Goal: Task Accomplishment & Management: Manage account settings

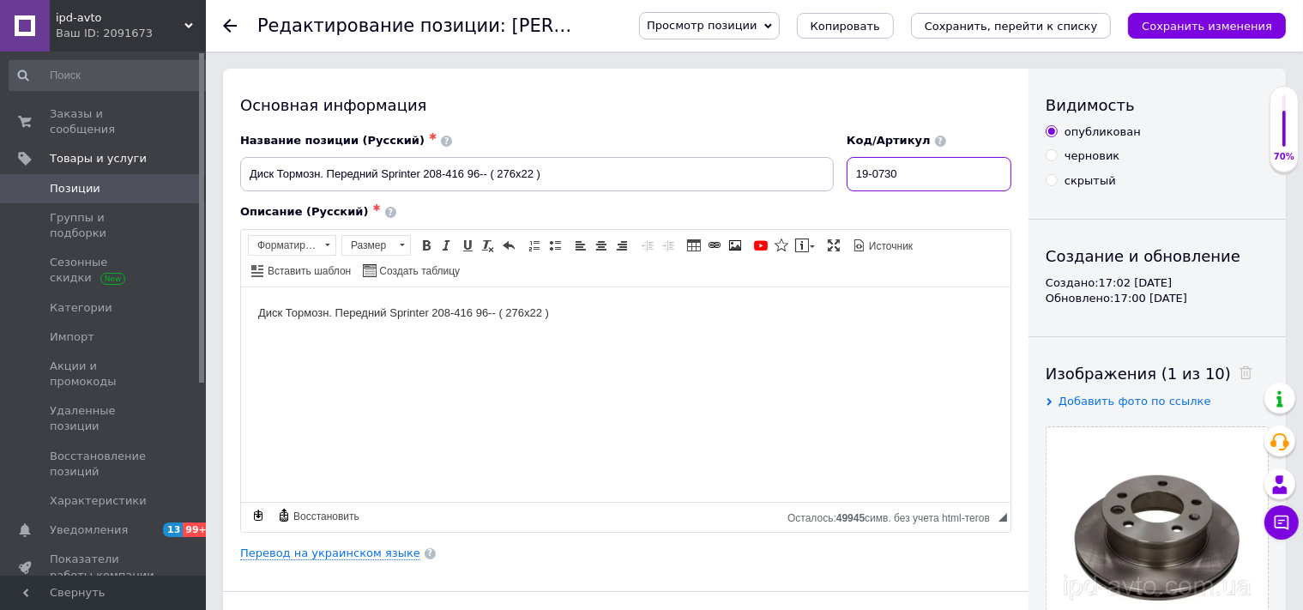
drag, startPoint x: 920, startPoint y: 178, endPoint x: 866, endPoint y: 177, distance: 54.0
click at [866, 177] on input "19-0730" at bounding box center [928, 174] width 165 height 34
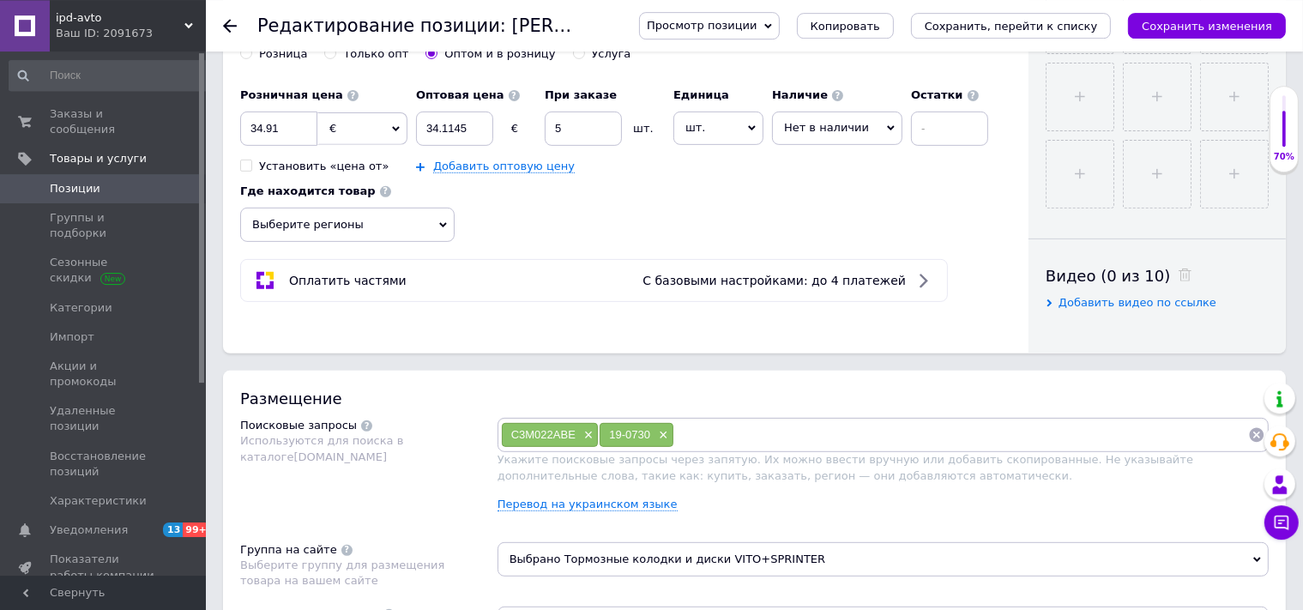
scroll to position [724, 0]
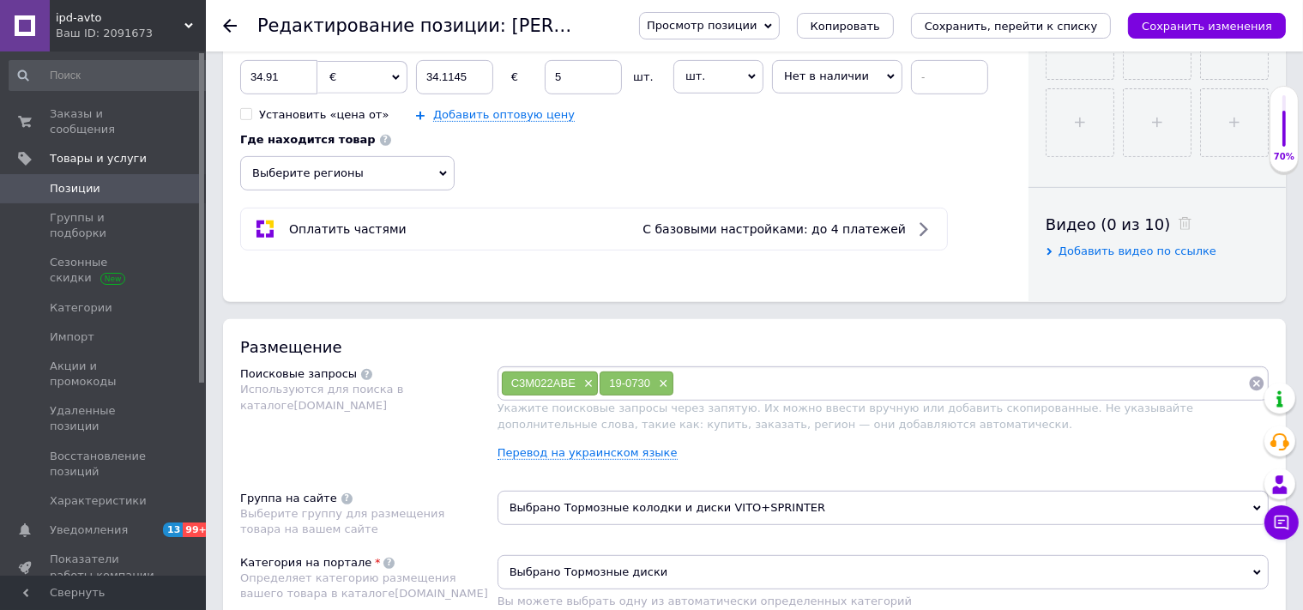
click at [696, 376] on input at bounding box center [961, 383] width 574 height 26
paste input "Диск тормозной передний"
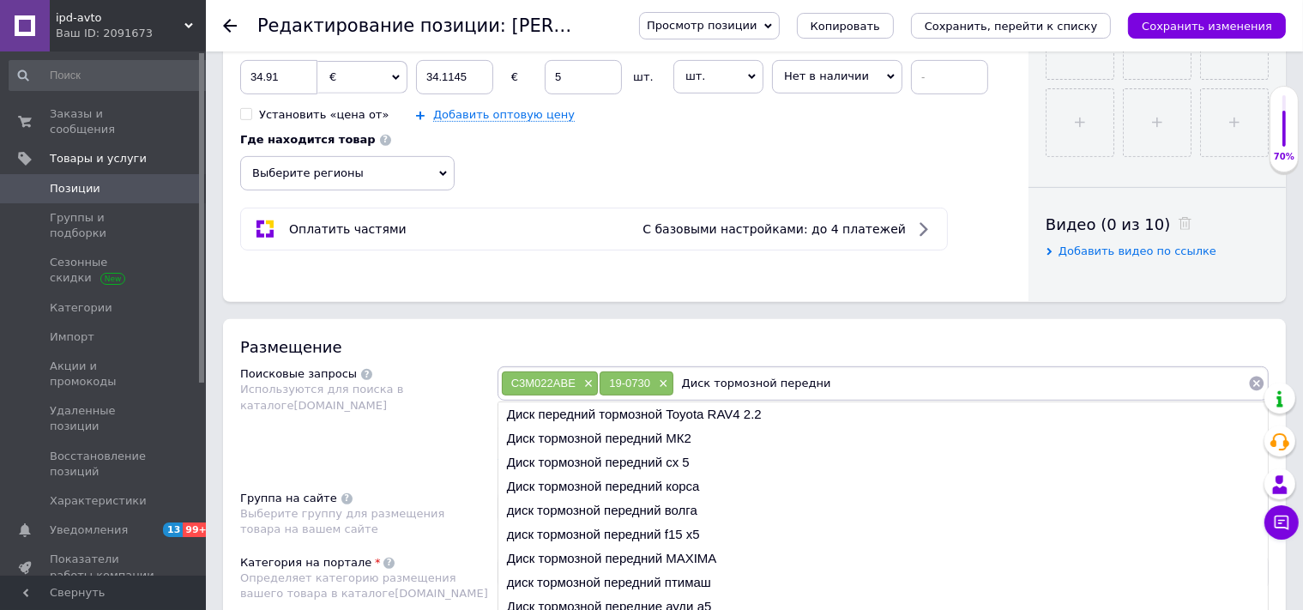
type input "Диск тормозной передн"
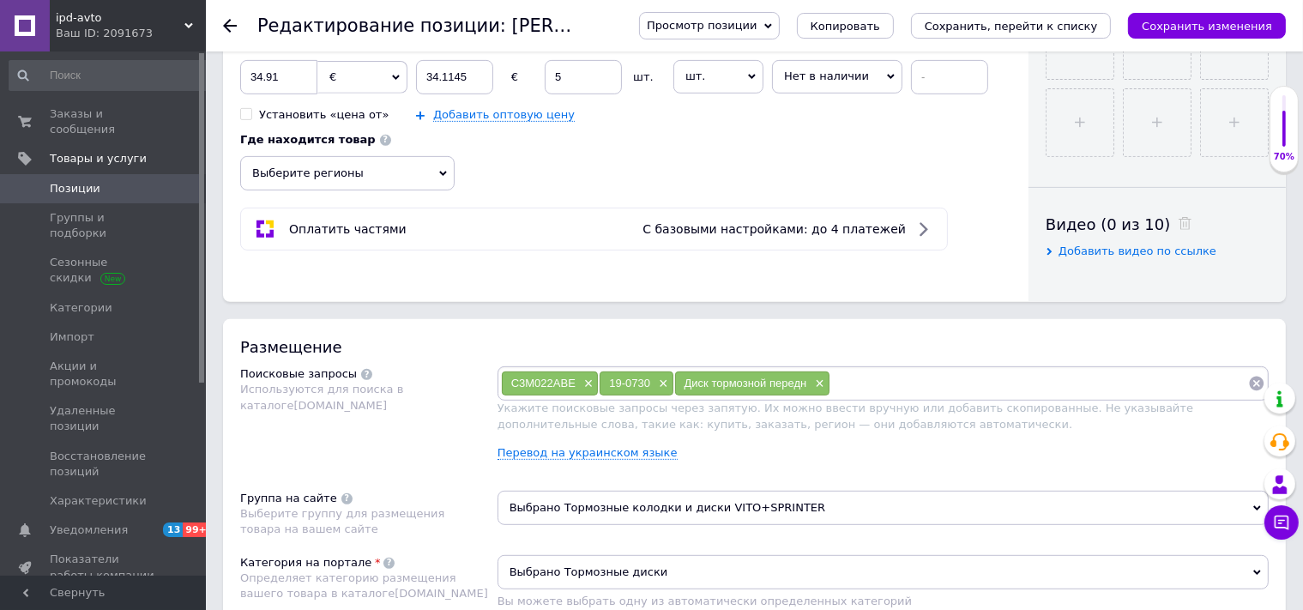
paste input "Диск тормозной передний"
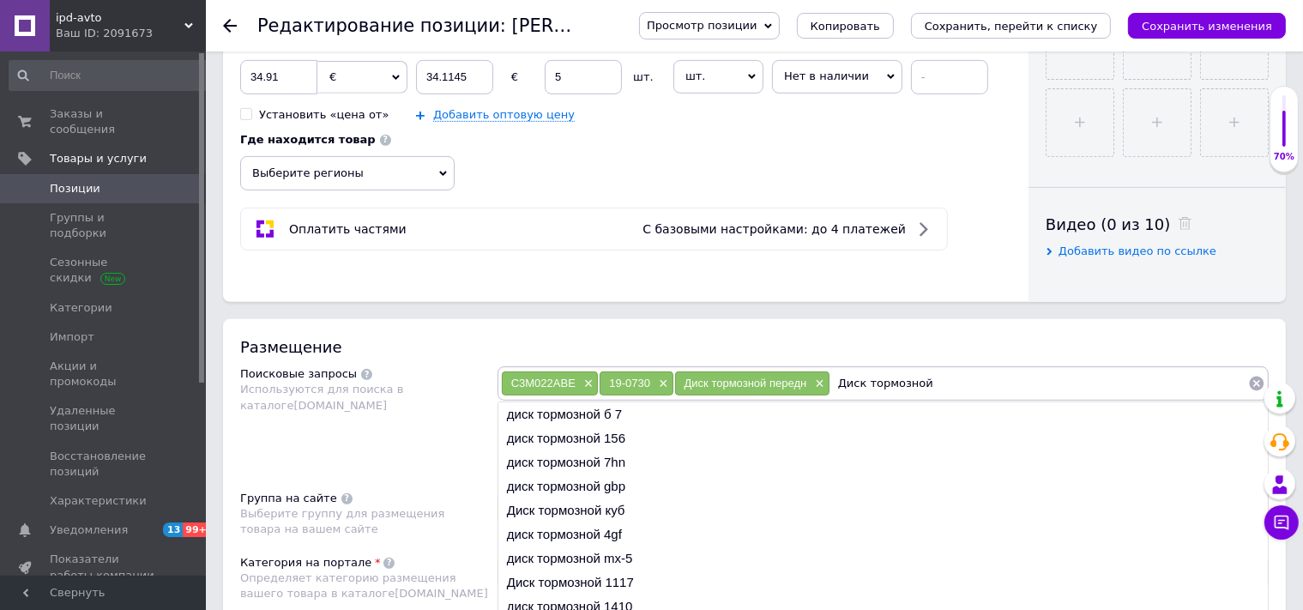
type input "Диск тормозной"
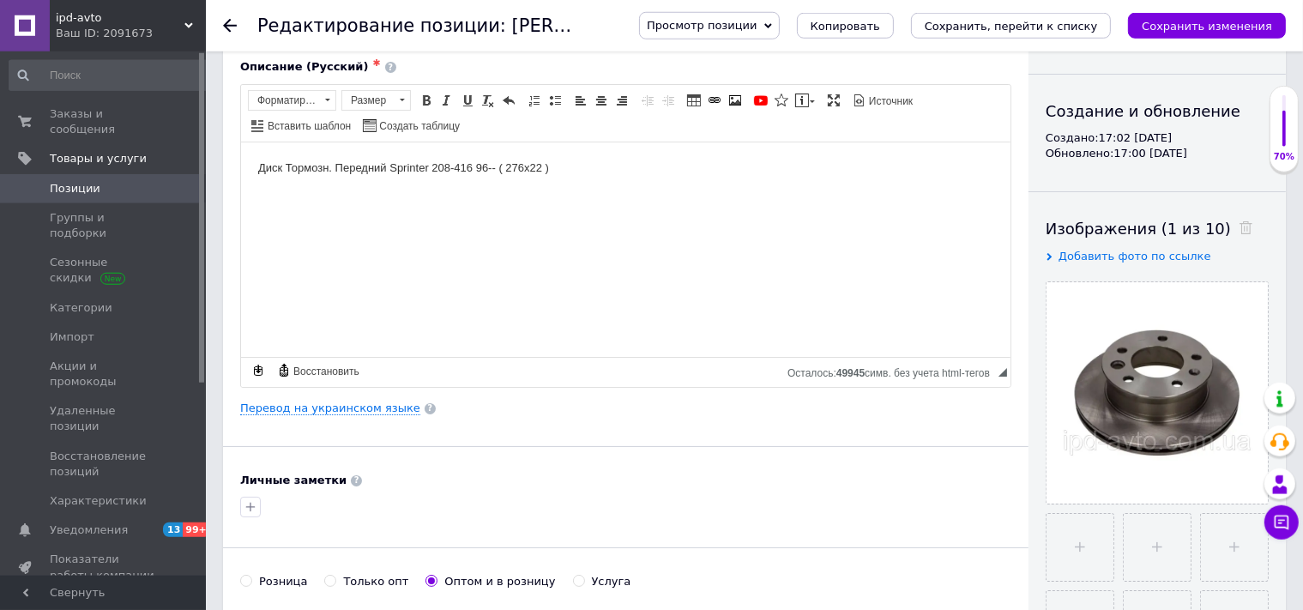
scroll to position [0, 0]
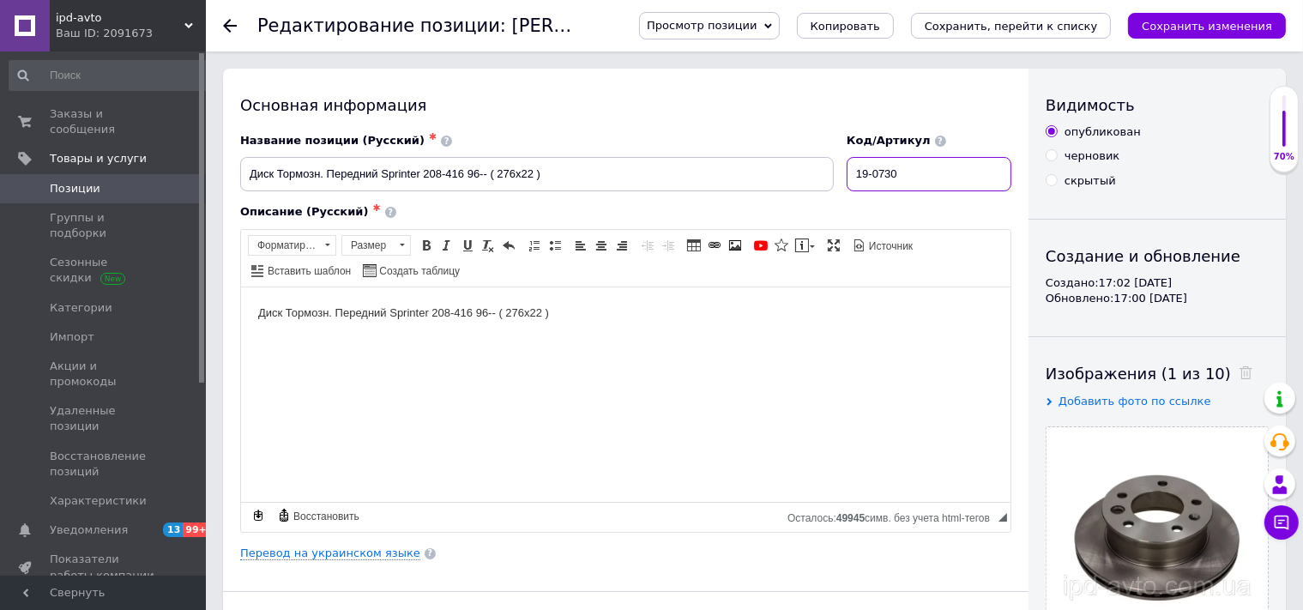
drag, startPoint x: 924, startPoint y: 177, endPoint x: 868, endPoint y: 177, distance: 56.6
click at [868, 177] on input "19-0730" at bounding box center [928, 174] width 165 height 34
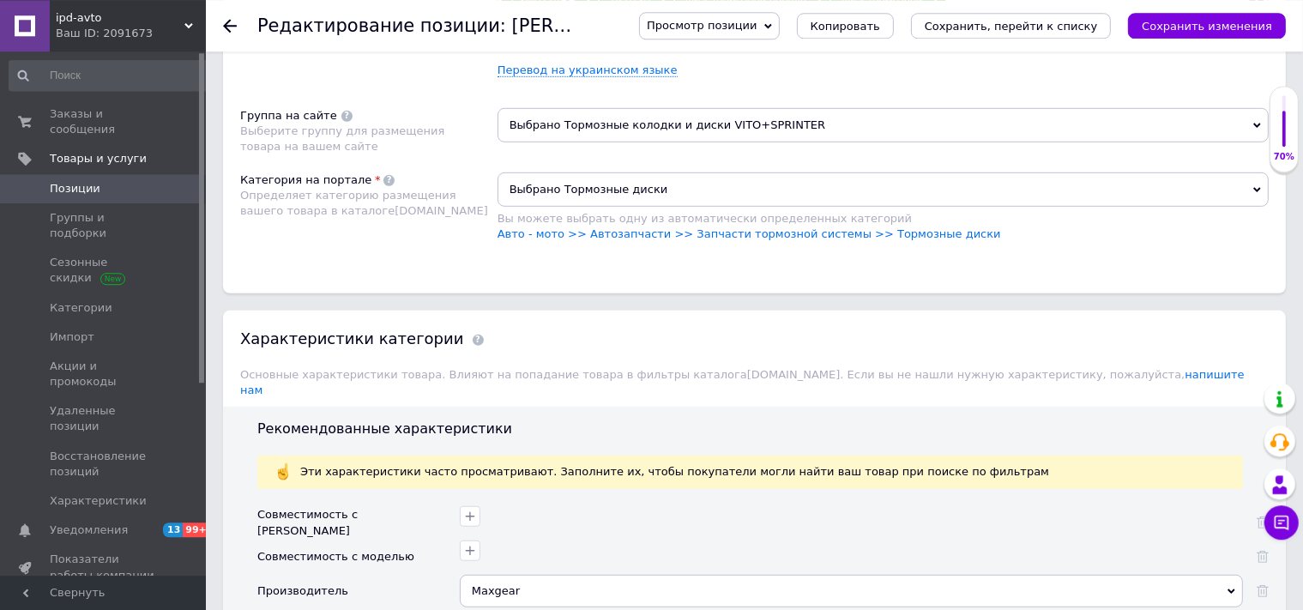
scroll to position [1448, 0]
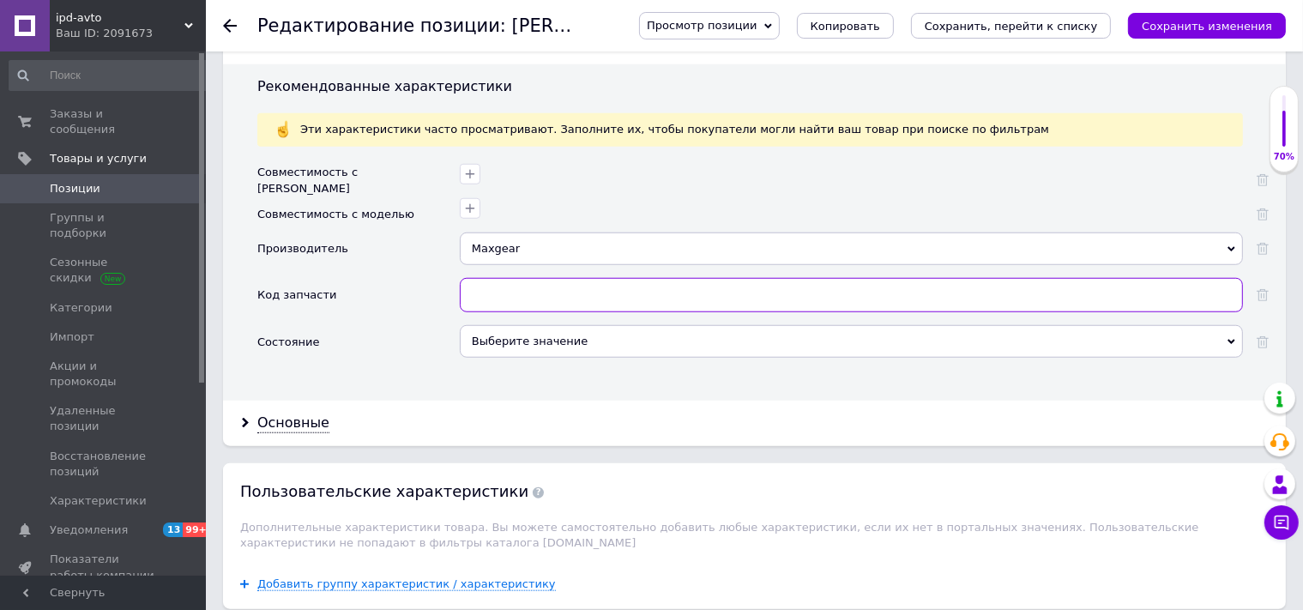
click at [493, 278] on input "text" at bounding box center [851, 295] width 783 height 34
paste input "19-0730"
type input "19-0730"
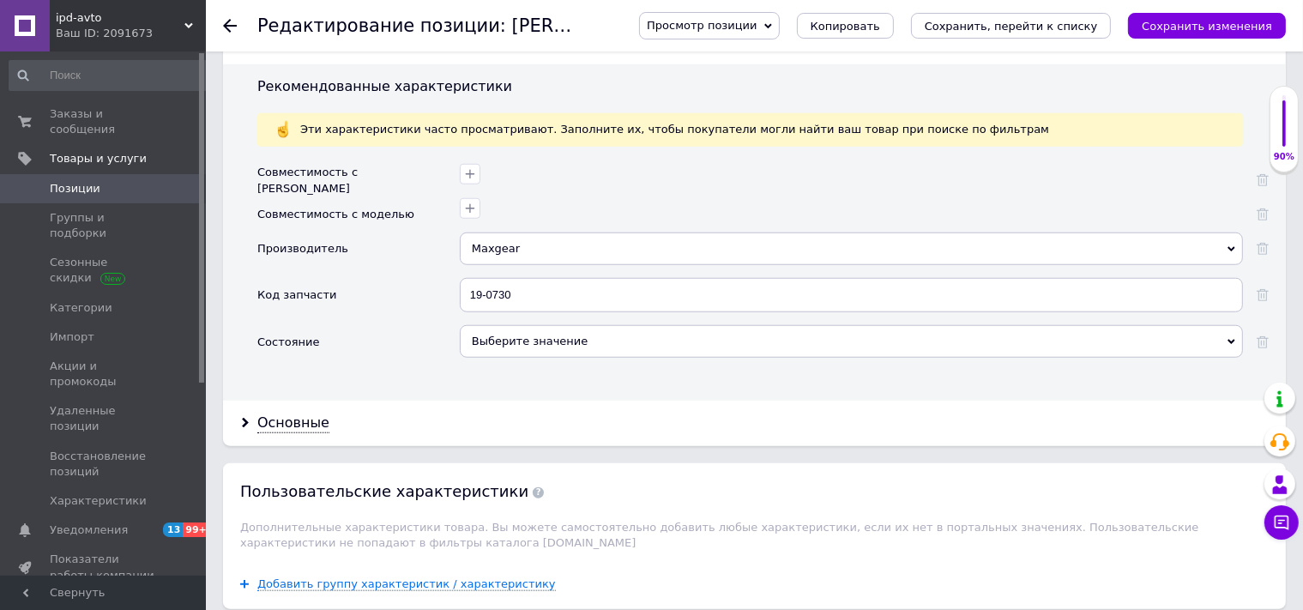
click at [1230, 325] on div "Выберите значение" at bounding box center [851, 341] width 783 height 33
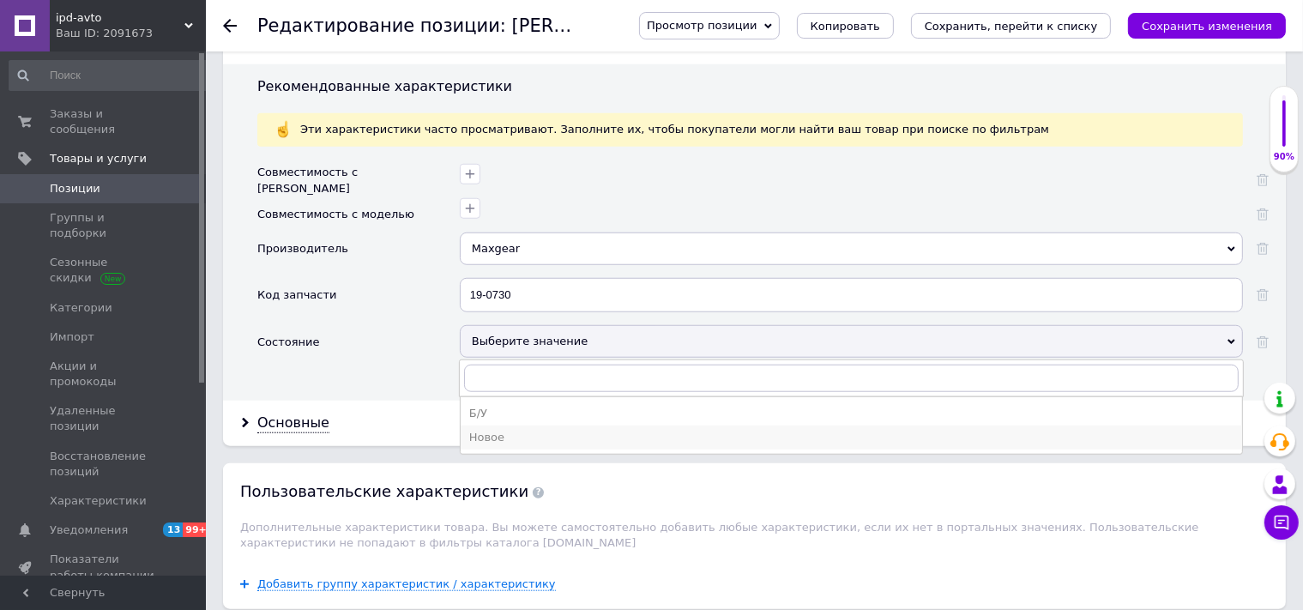
click at [497, 430] on div "Новое" at bounding box center [851, 437] width 764 height 15
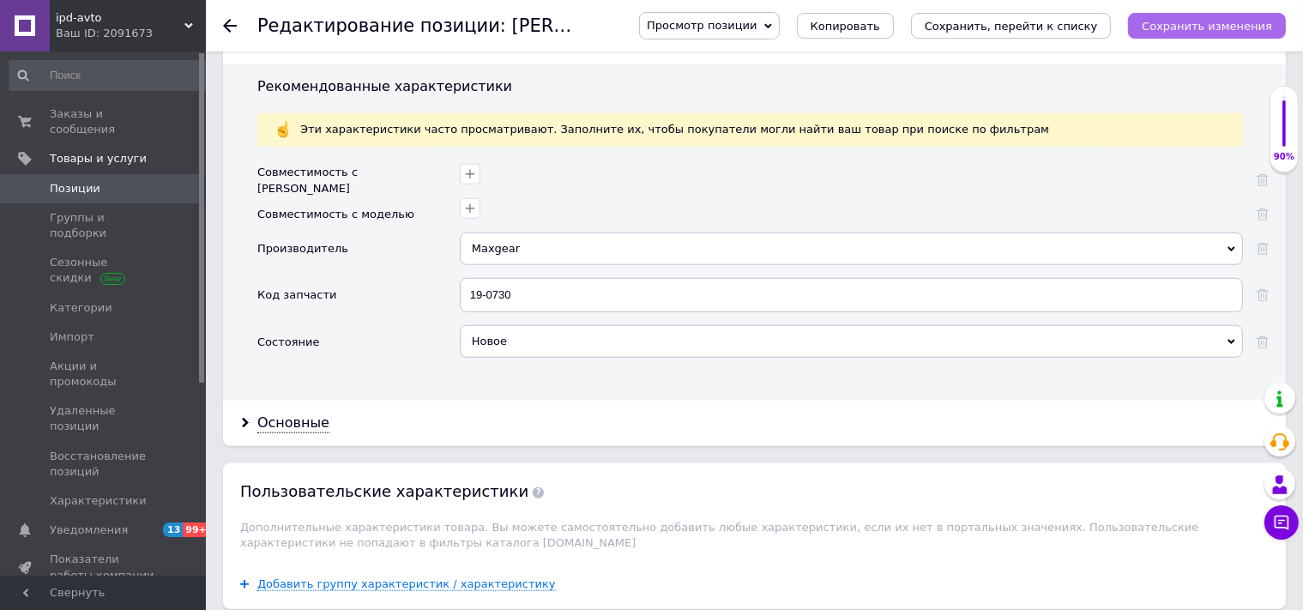
click at [1224, 25] on icon "Сохранить изменения" at bounding box center [1206, 26] width 130 height 13
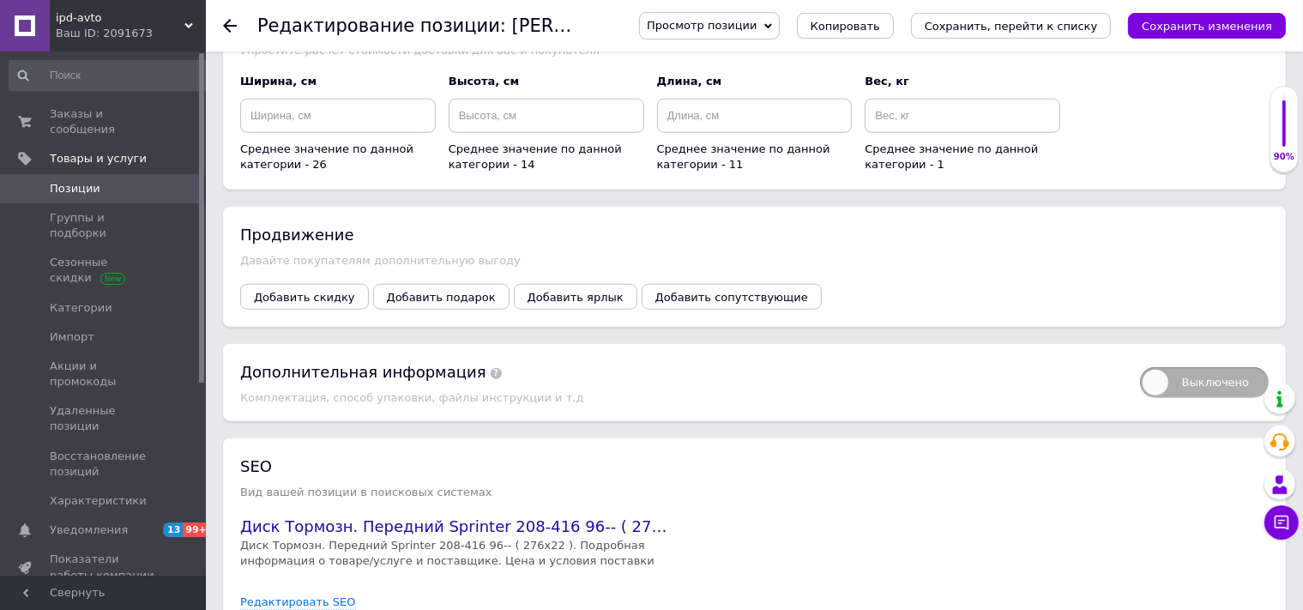
scroll to position [1828, 0]
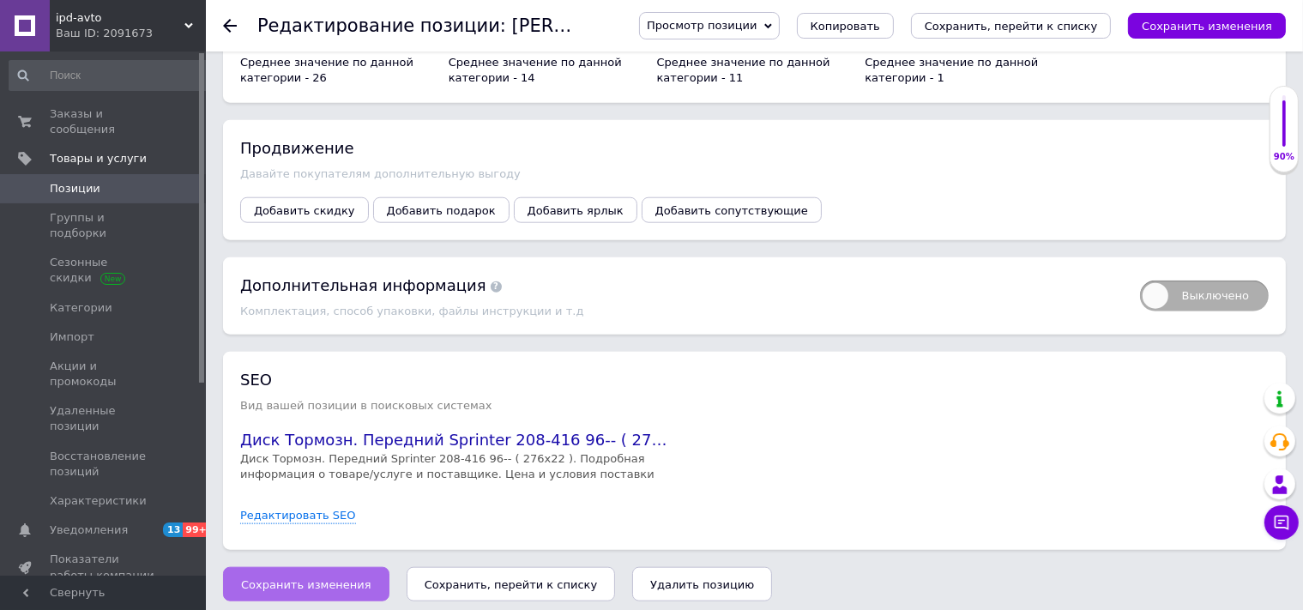
click at [309, 579] on span "Сохранить изменения" at bounding box center [306, 584] width 130 height 13
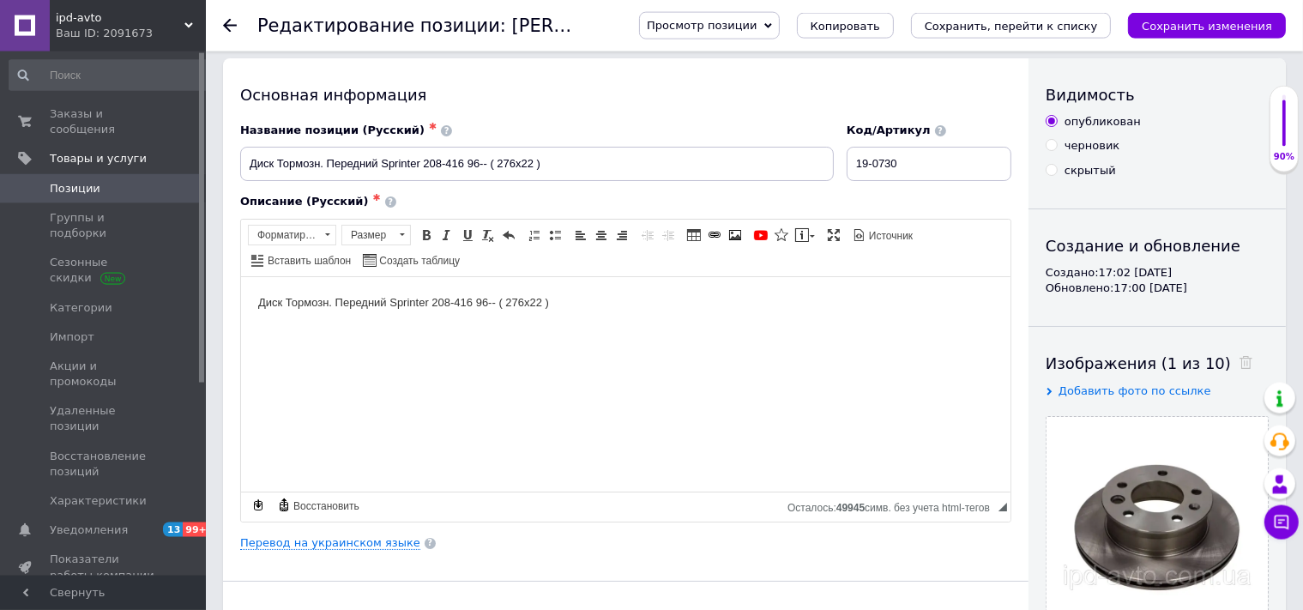
scroll to position [0, 0]
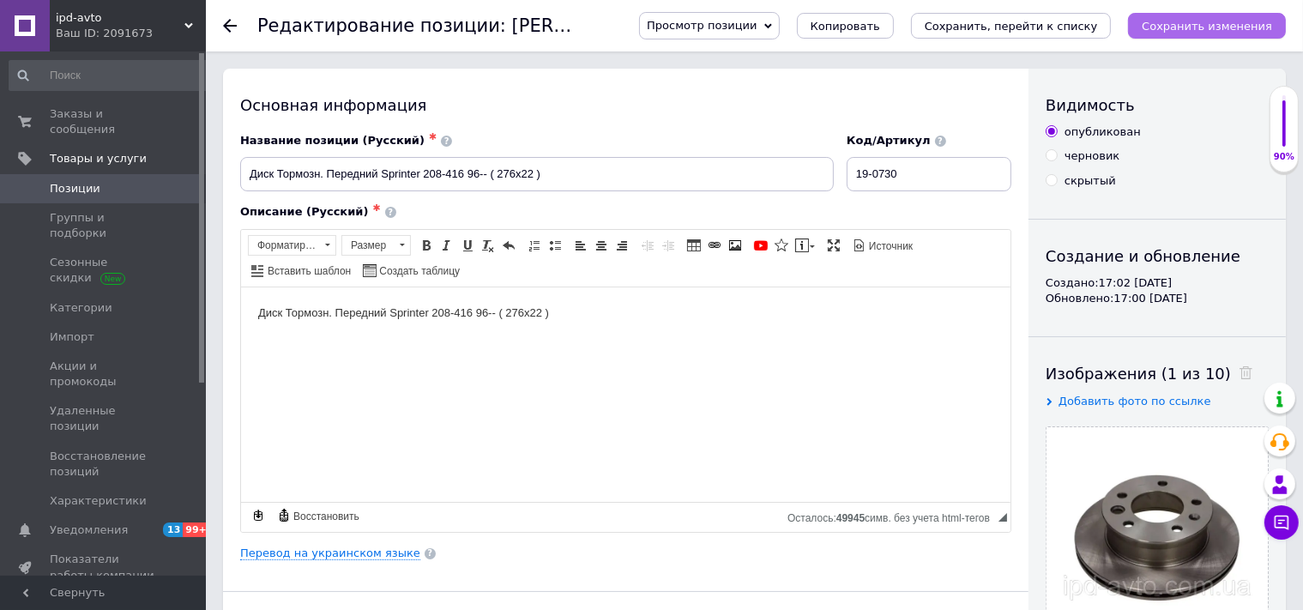
click at [1206, 27] on icon "Сохранить изменения" at bounding box center [1206, 26] width 130 height 13
click at [1220, 30] on icon "Сохранить изменения" at bounding box center [1206, 26] width 130 height 13
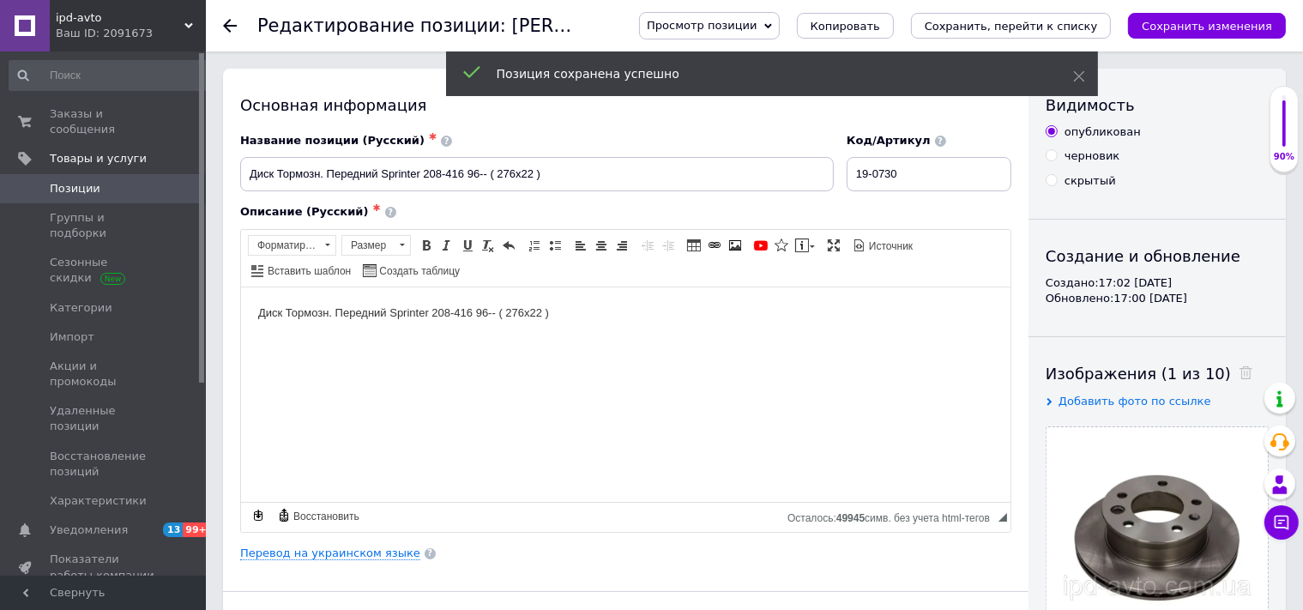
click at [227, 27] on use at bounding box center [230, 26] width 14 height 14
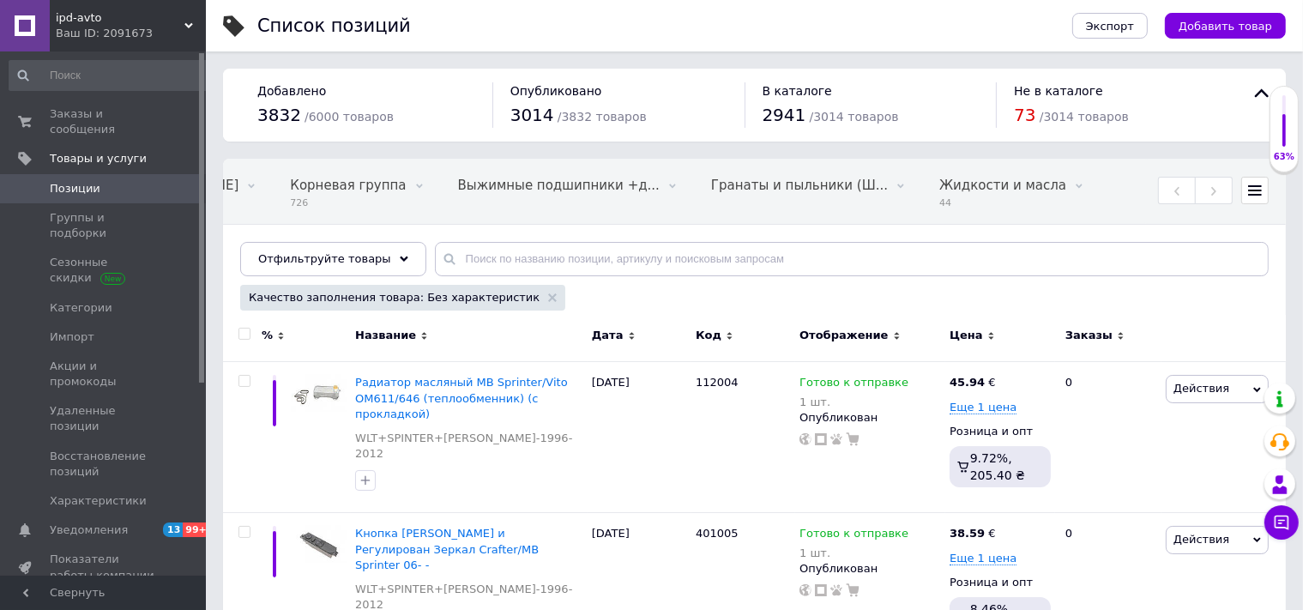
scroll to position [0, 2548]
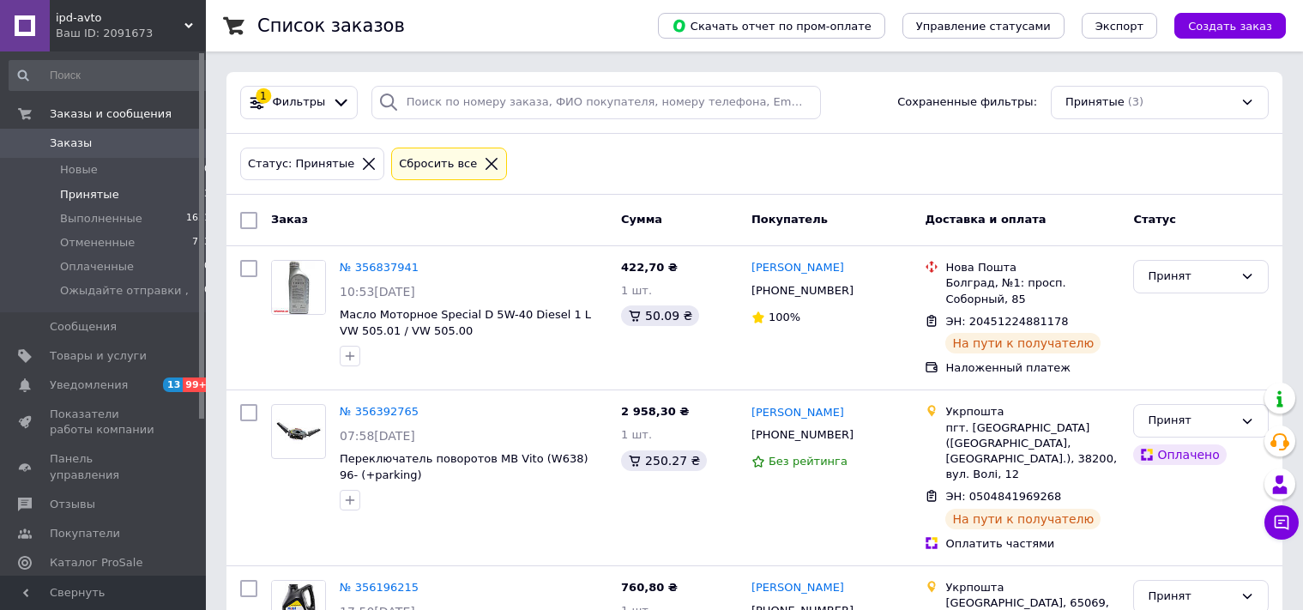
scroll to position [79, 0]
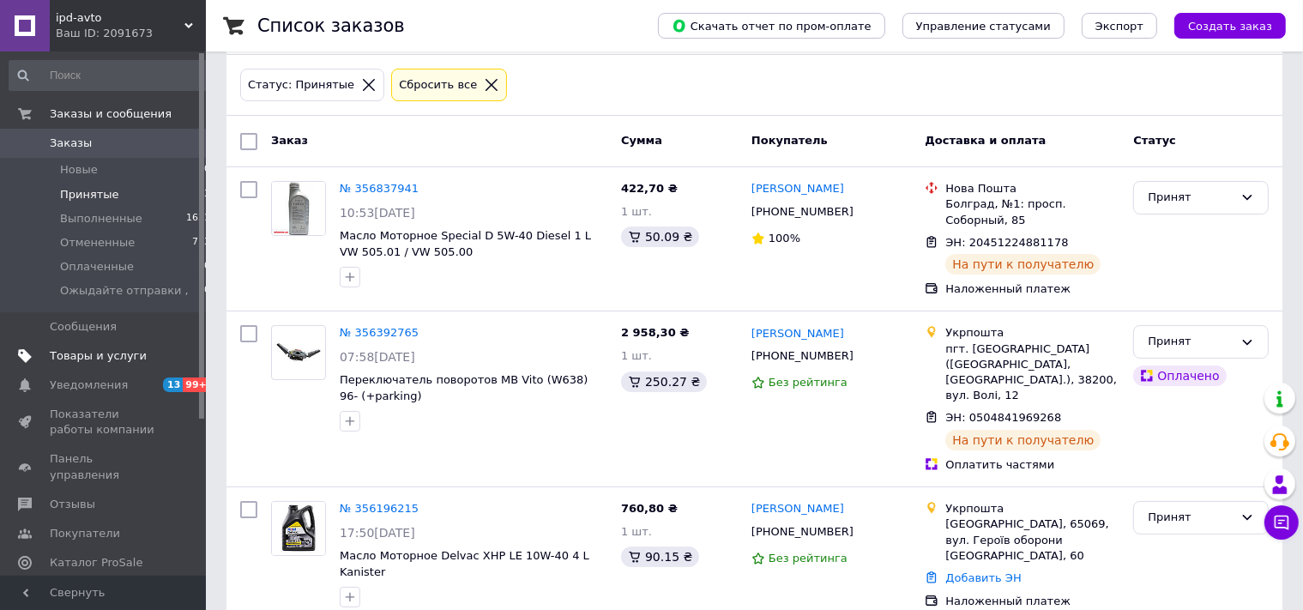
click at [86, 357] on span "Товары и услуги" at bounding box center [98, 355] width 97 height 15
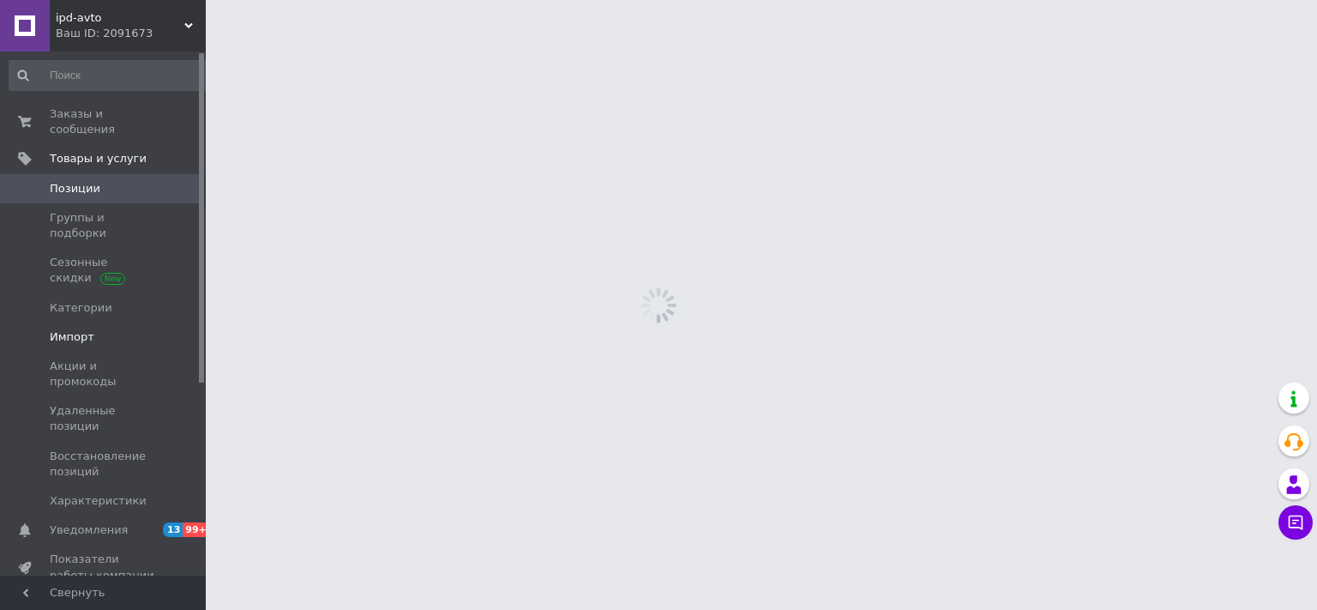
click at [65, 329] on span "Импорт" at bounding box center [72, 336] width 45 height 15
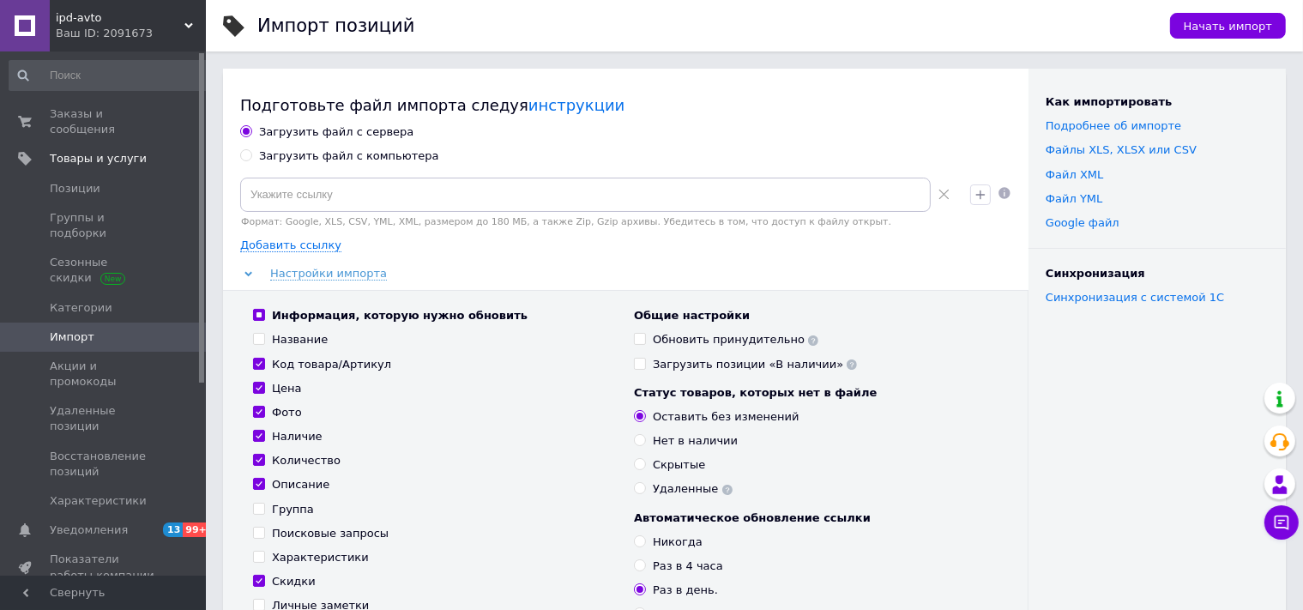
click at [251, 159] on input "Загрузить файл с компьютера" at bounding box center [245, 154] width 11 height 11
radio input "true"
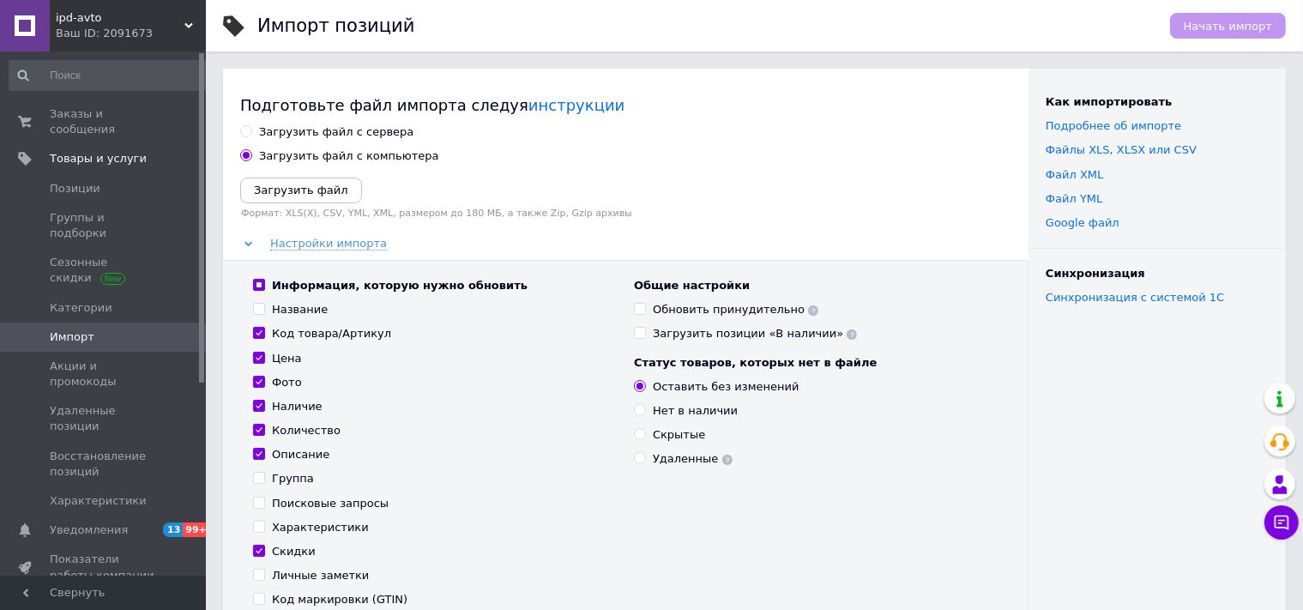
click at [660, 460] on div "Удаленные" at bounding box center [693, 458] width 80 height 15
click at [645, 460] on input "Удаленные" at bounding box center [639, 457] width 11 height 11
radio input "true"
click at [300, 190] on icon "Загрузить файл" at bounding box center [301, 190] width 94 height 13
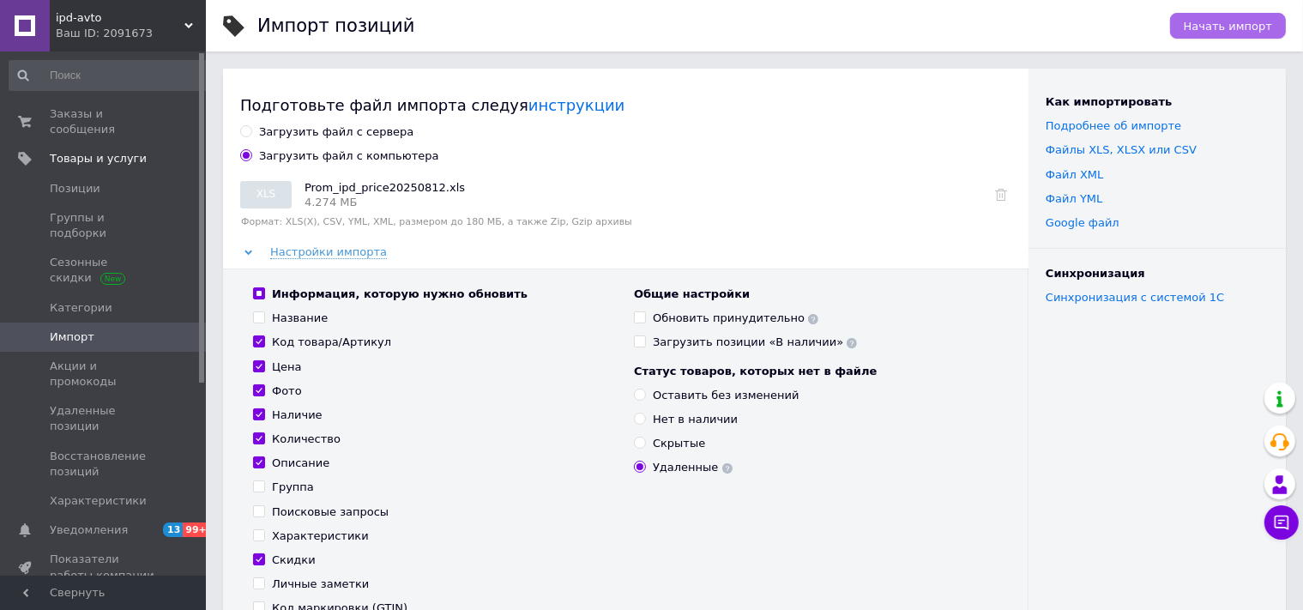
click at [1237, 26] on span "Начать импорт" at bounding box center [1227, 26] width 88 height 13
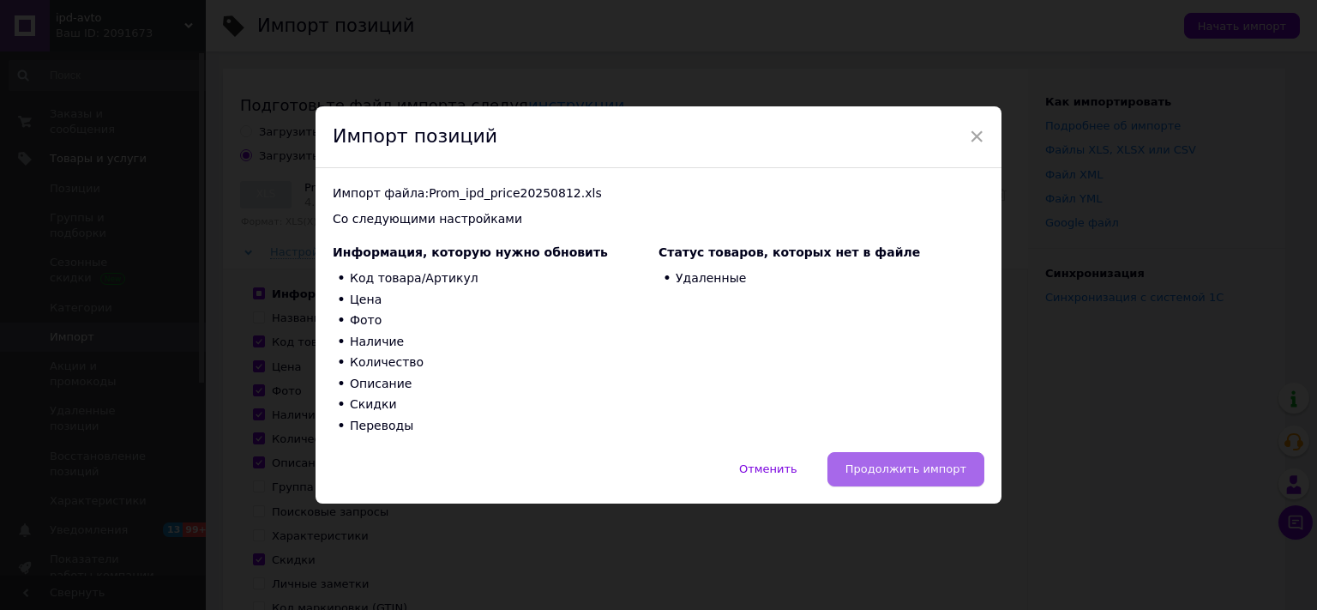
click at [917, 466] on span "Продолжить импорт" at bounding box center [906, 468] width 121 height 13
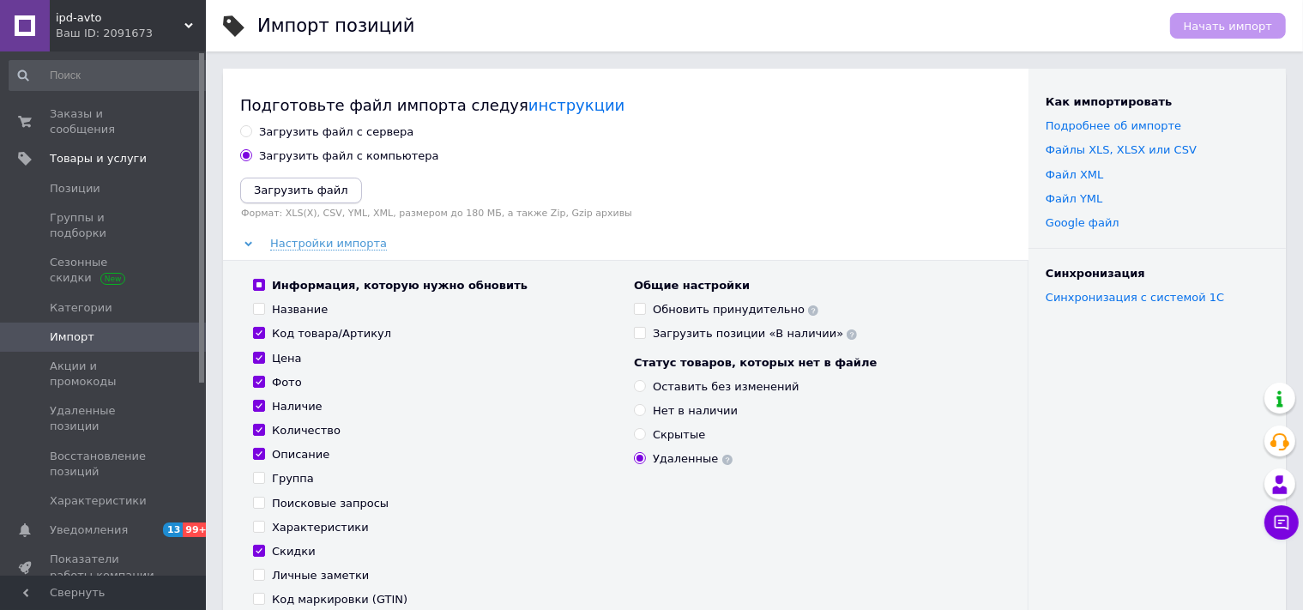
click at [274, 190] on icon "Загрузить файл" at bounding box center [301, 190] width 94 height 13
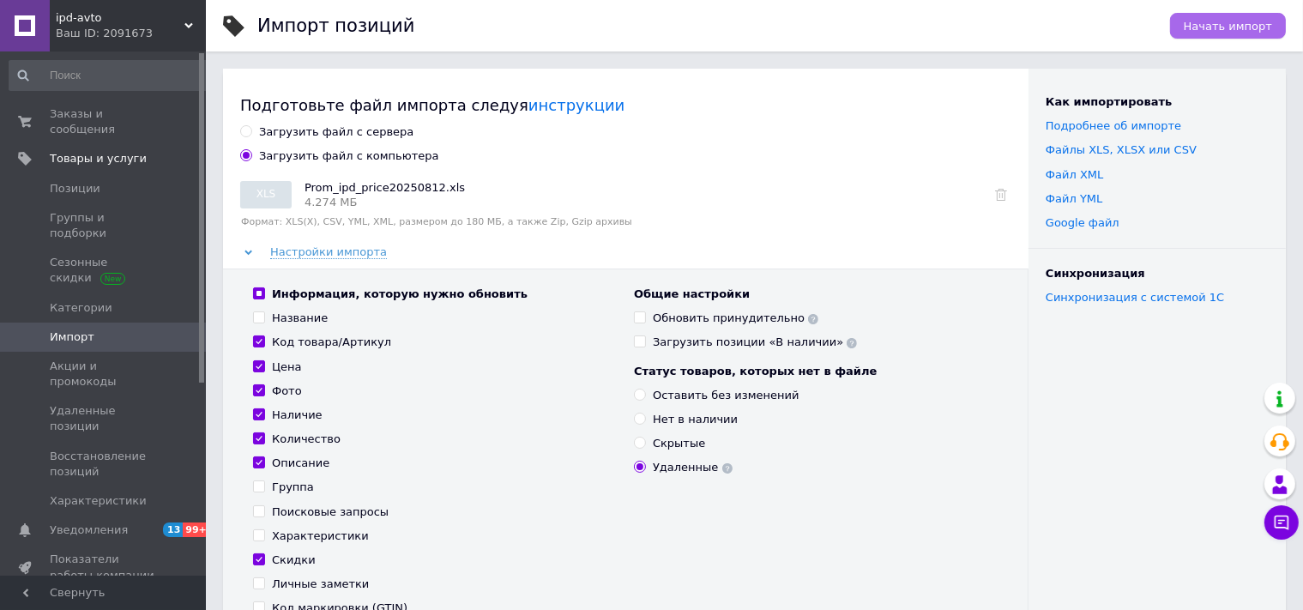
click at [1236, 27] on span "Начать импорт" at bounding box center [1227, 26] width 88 height 13
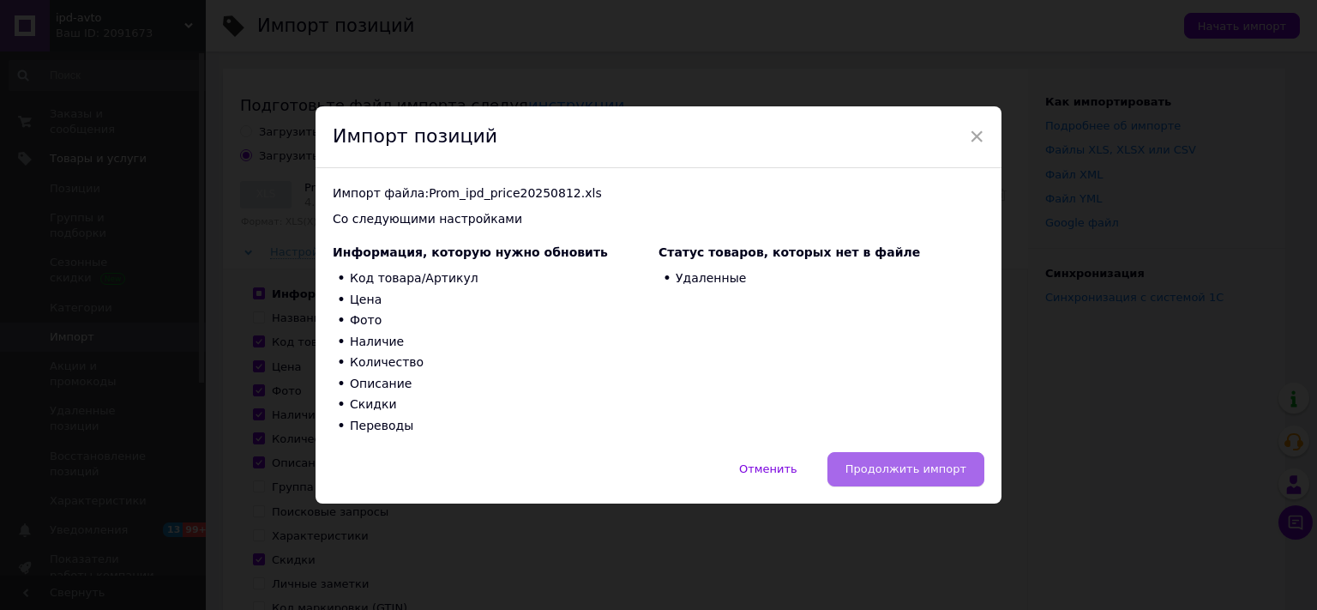
click at [937, 468] on span "Продолжить импорт" at bounding box center [906, 468] width 121 height 13
